Goal: Task Accomplishment & Management: Use online tool/utility

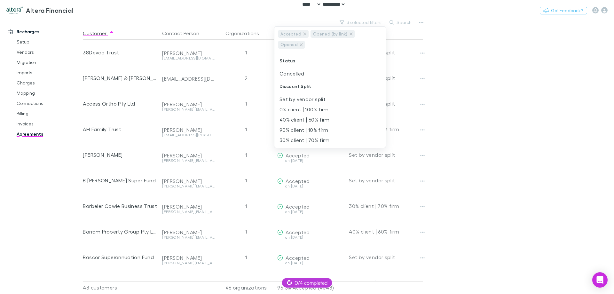
select select "****"
click at [485, 81] on div at bounding box center [307, 147] width 614 height 294
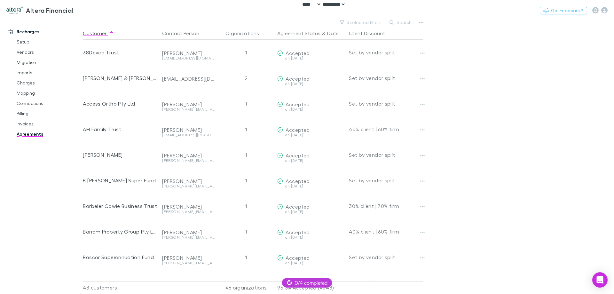
drag, startPoint x: 598, startPoint y: 98, endPoint x: 605, endPoint y: 23, distance: 75.2
click at [598, 90] on main "3 selected filters Search Customer Contact Person Organizations Agreement Statu…" at bounding box center [348, 156] width 531 height 276
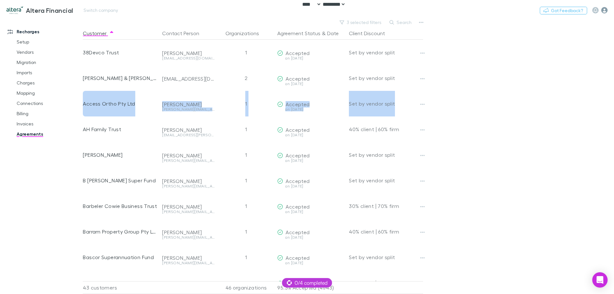
click at [603, 8] on icon "button" at bounding box center [604, 10] width 6 height 6
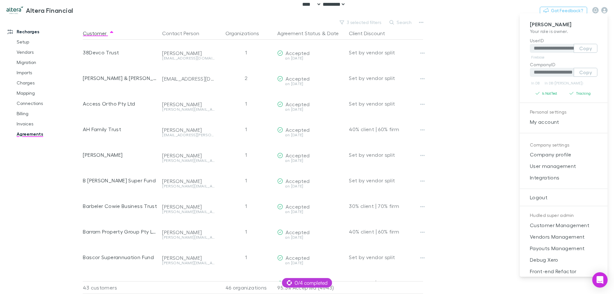
click at [91, 12] on div at bounding box center [307, 147] width 614 height 294
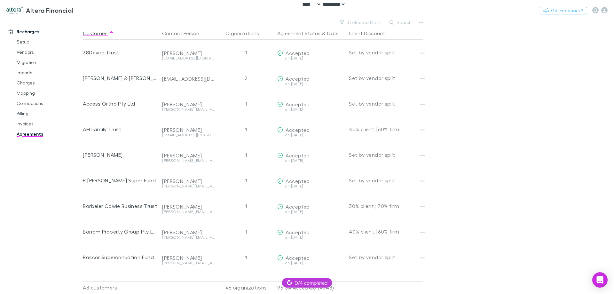
click at [91, 8] on button "Switch company" at bounding box center [101, 10] width 42 height 8
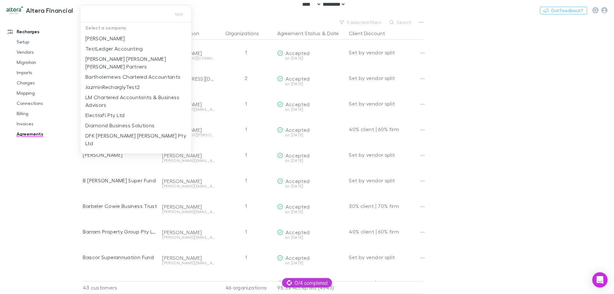
type input "**********"
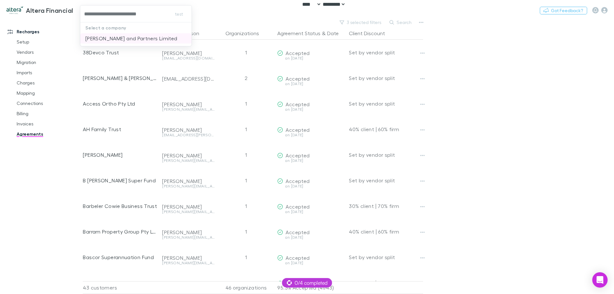
click at [112, 40] on p "[PERSON_NAME] and Partners Limited" at bounding box center [131, 39] width 92 height 8
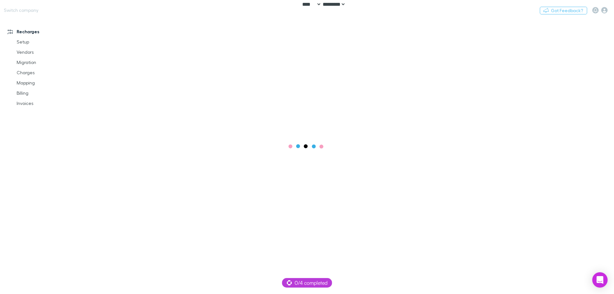
click at [604, 14] on div "Nothing Got Feedback?" at bounding box center [577, 10] width 74 height 8
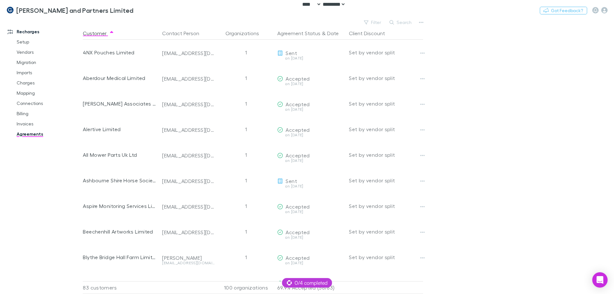
click at [601, 143] on main "Filter Search Customer Contact Person Organizations Agreement Status & Date Cli…" at bounding box center [348, 156] width 531 height 276
click at [604, 7] on icon "button" at bounding box center [604, 10] width 6 height 6
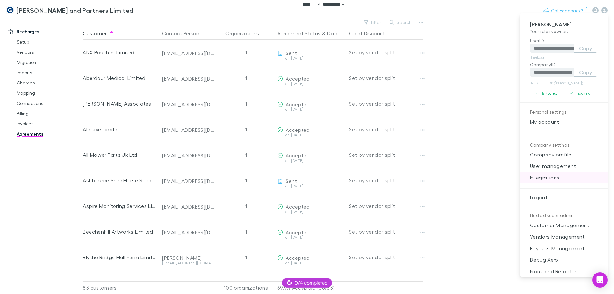
click at [565, 177] on span "Integrations" at bounding box center [564, 178] width 78 height 8
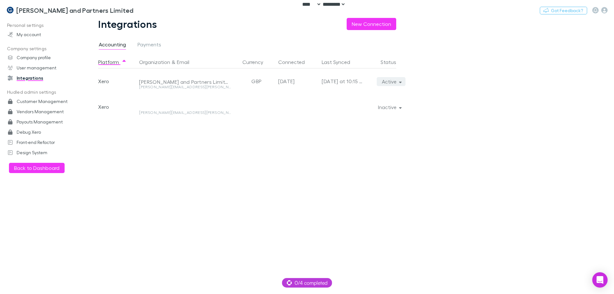
click at [388, 85] on button "Active" at bounding box center [391, 81] width 29 height 9
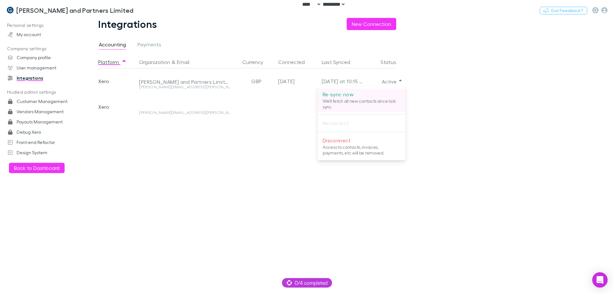
click at [383, 93] on p "Re-sync now" at bounding box center [362, 95] width 78 height 8
click at [81, 141] on div at bounding box center [307, 147] width 614 height 294
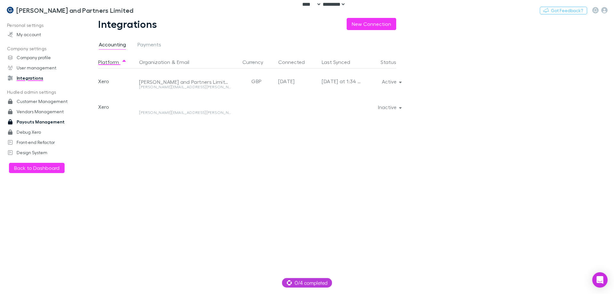
click at [49, 121] on link "Payouts Management" at bounding box center [43, 122] width 85 height 10
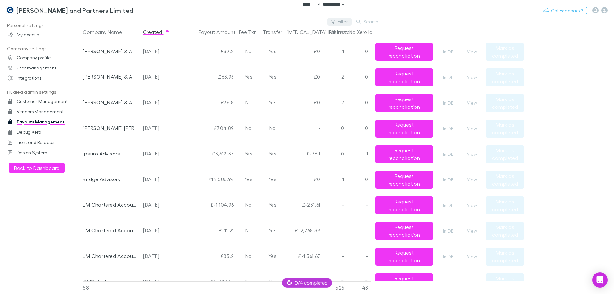
click at [346, 25] on button "Filter" at bounding box center [340, 22] width 24 height 8
type input "******"
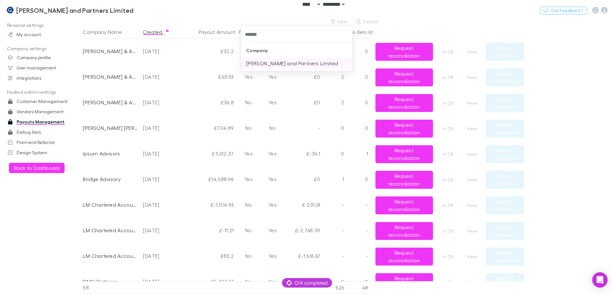
click at [315, 61] on li "[PERSON_NAME] and Partners Limited" at bounding box center [296, 63] width 111 height 10
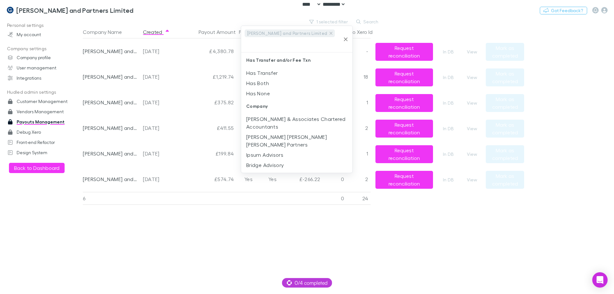
drag, startPoint x: 150, startPoint y: 240, endPoint x: 148, endPoint y: 245, distance: 5.0
click at [149, 240] on div at bounding box center [307, 147] width 614 height 294
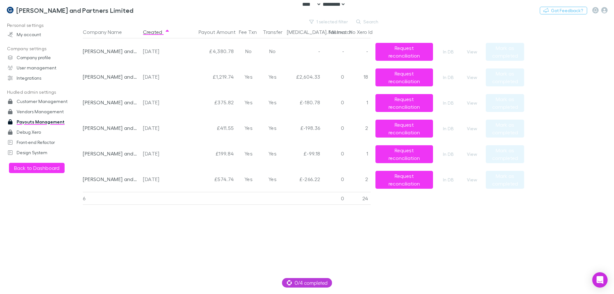
click at [600, 124] on main "1 selected filter Search Company Name Created Payout Amount Fee Txn Transfer [M…" at bounding box center [348, 156] width 531 height 276
click at [474, 178] on button "View" at bounding box center [472, 180] width 20 height 8
click at [473, 154] on button "View" at bounding box center [472, 154] width 20 height 8
click at [474, 128] on button "View" at bounding box center [472, 129] width 20 height 8
